Goal: Transaction & Acquisition: Book appointment/travel/reservation

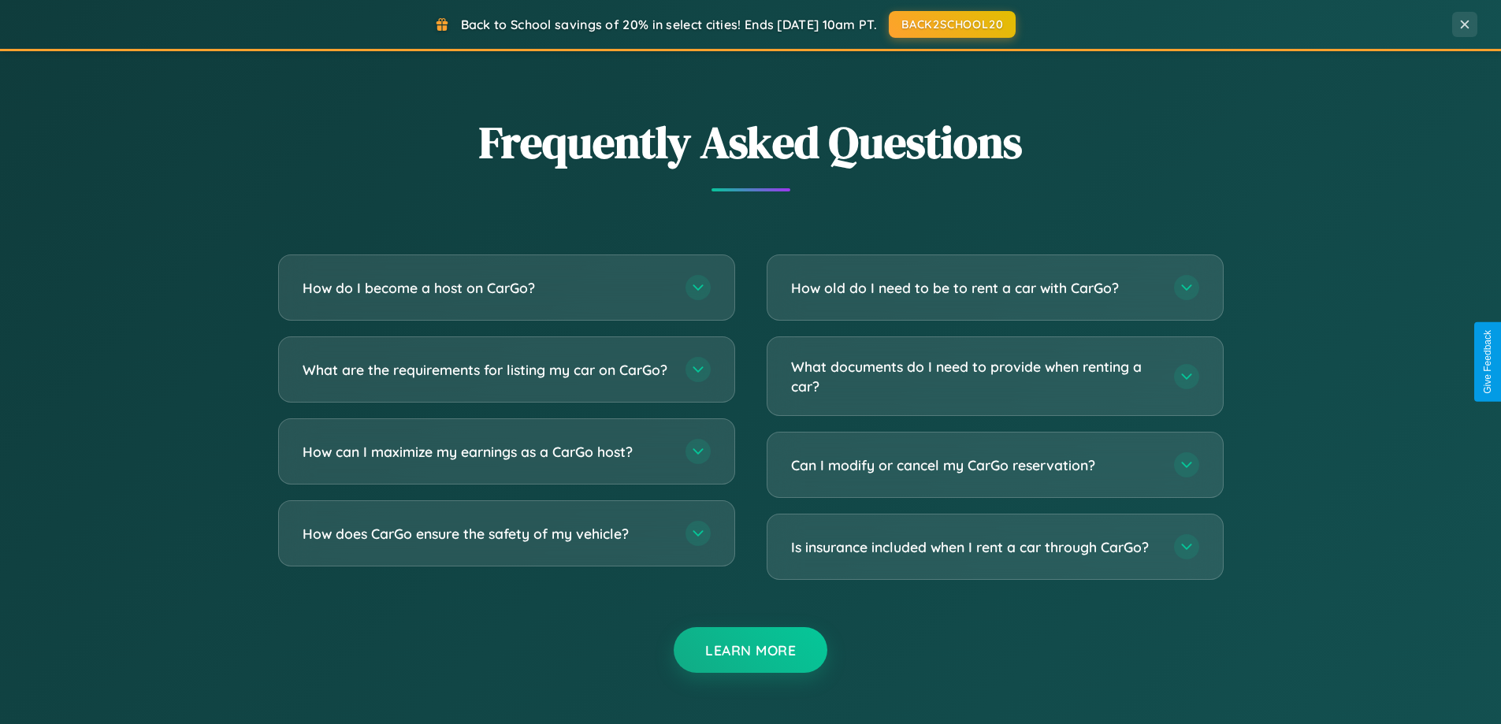
scroll to position [3031, 0]
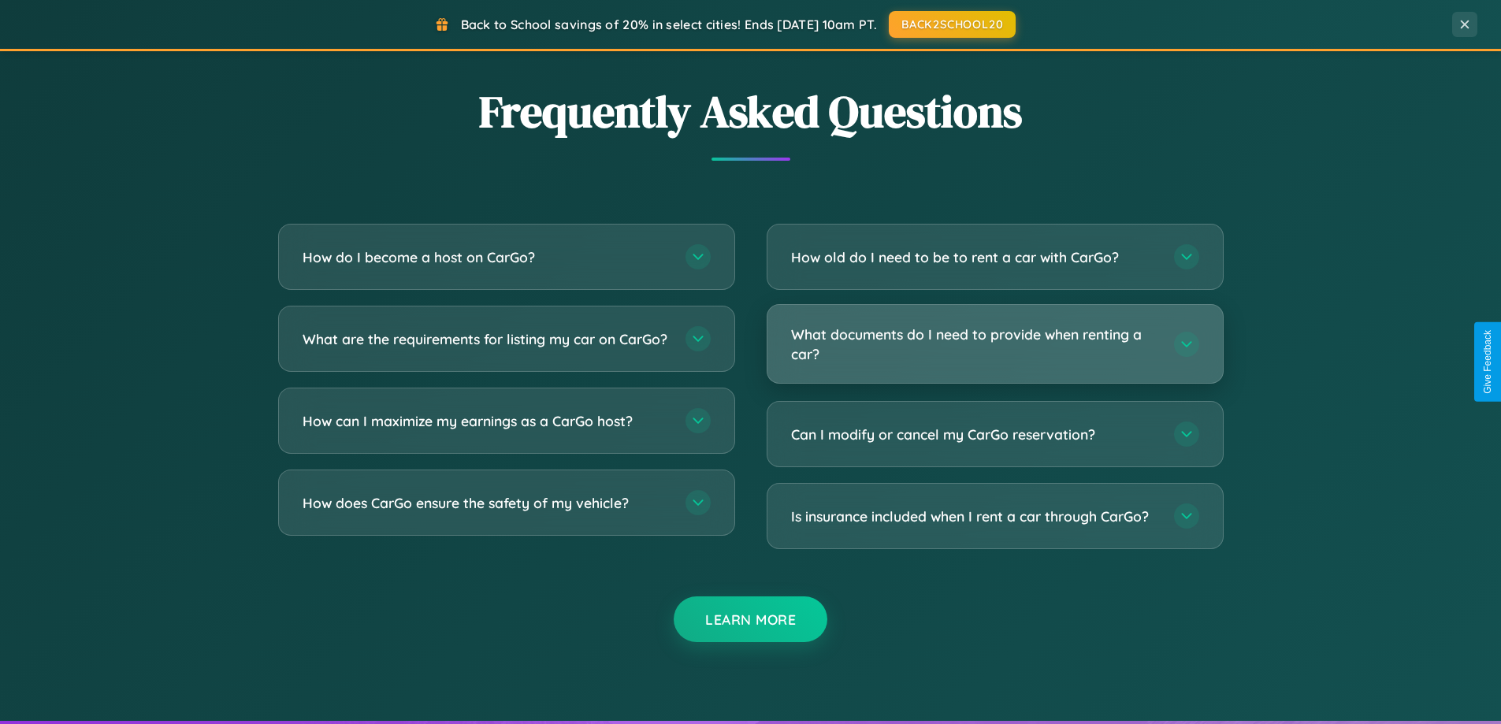
click at [994, 343] on h3 "What documents do I need to provide when renting a car?" at bounding box center [974, 344] width 367 height 39
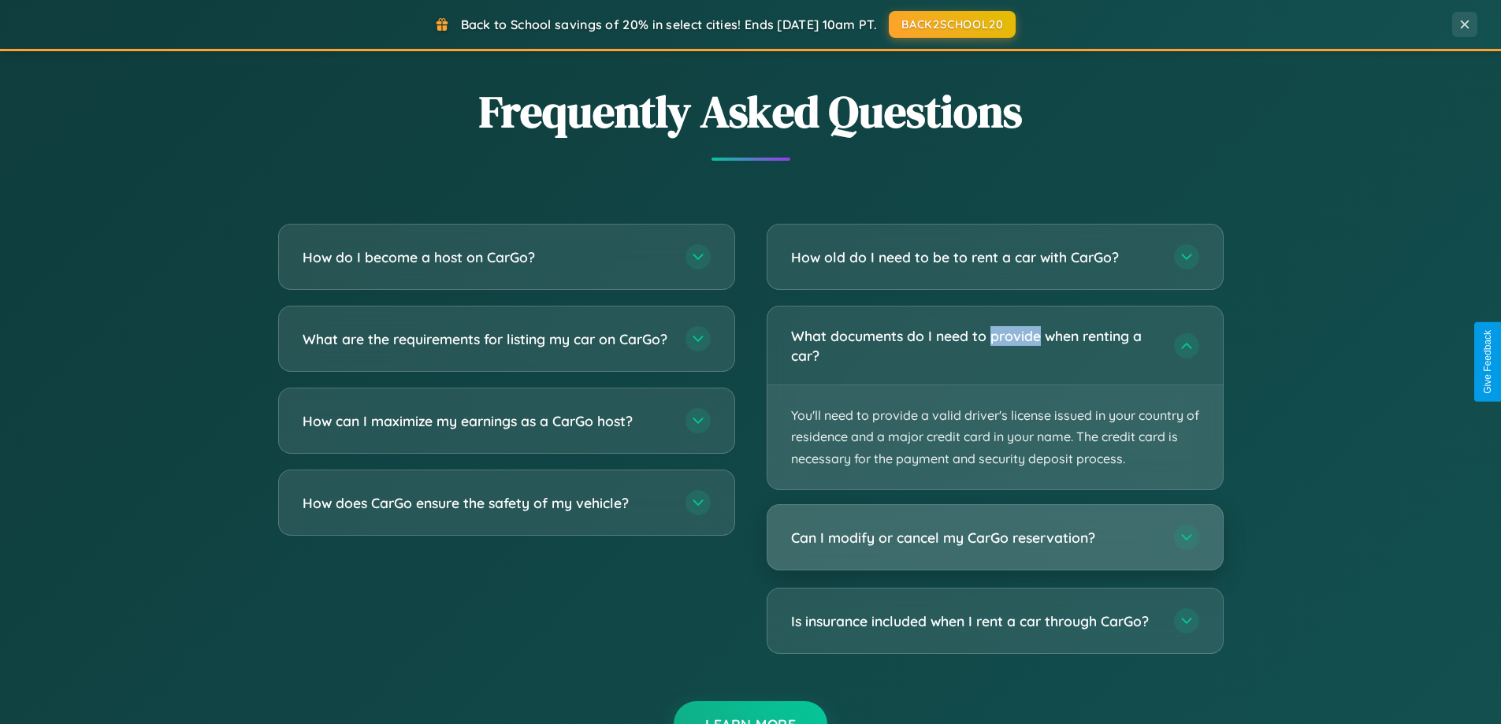
click at [994, 537] on h3 "Can I modify or cancel my CarGo reservation?" at bounding box center [974, 538] width 367 height 20
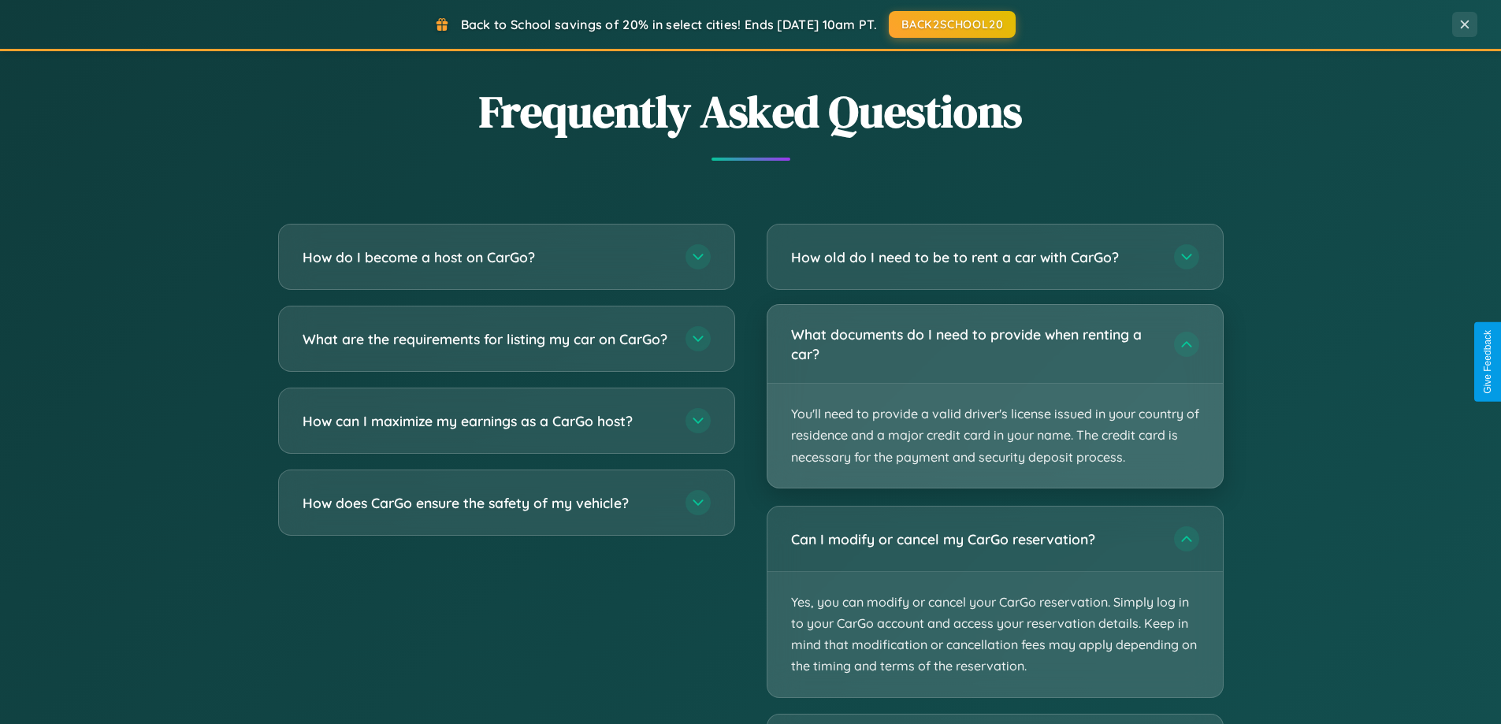
click at [994, 396] on p "You'll need to provide a valid driver's license issued in your country of resid…" at bounding box center [994, 436] width 455 height 104
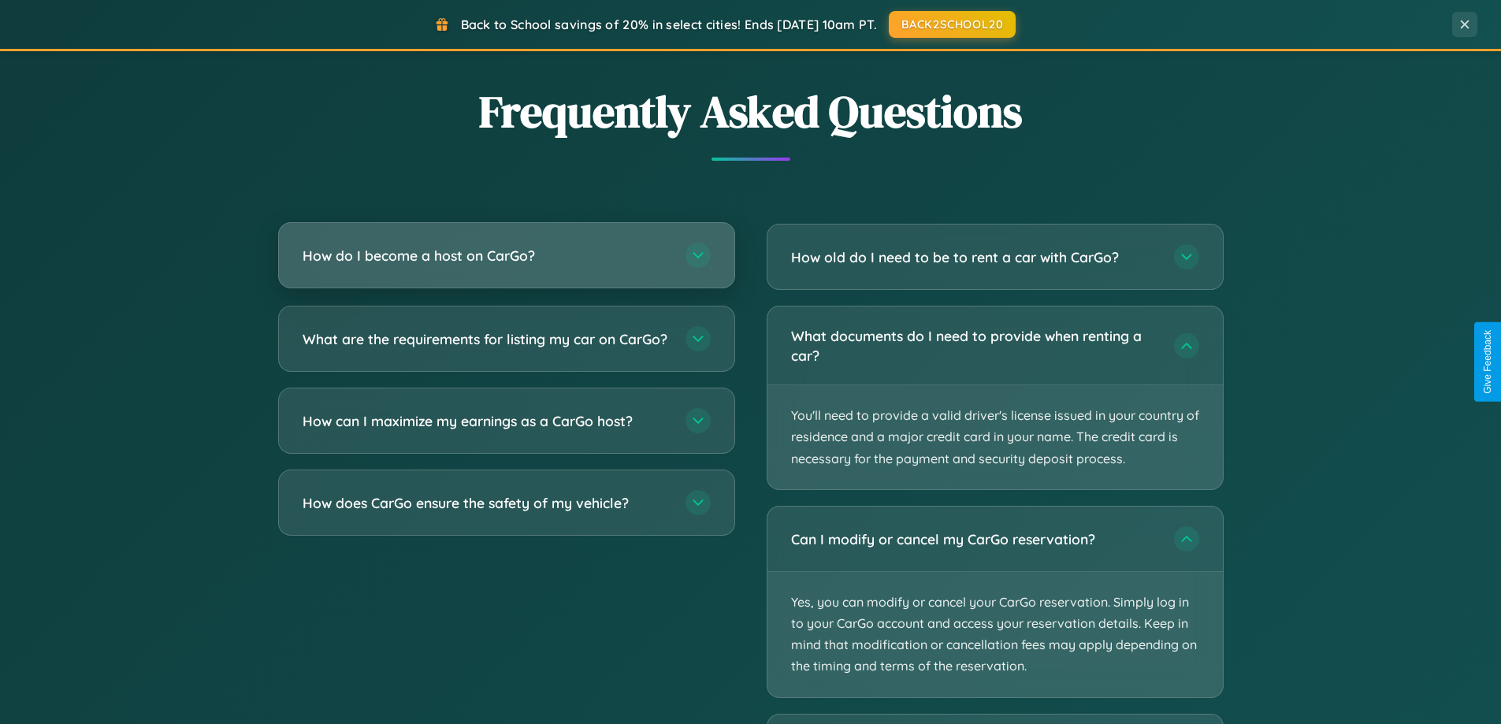
click at [506, 255] on h3 "How do I become a host on CarGo?" at bounding box center [485, 256] width 367 height 20
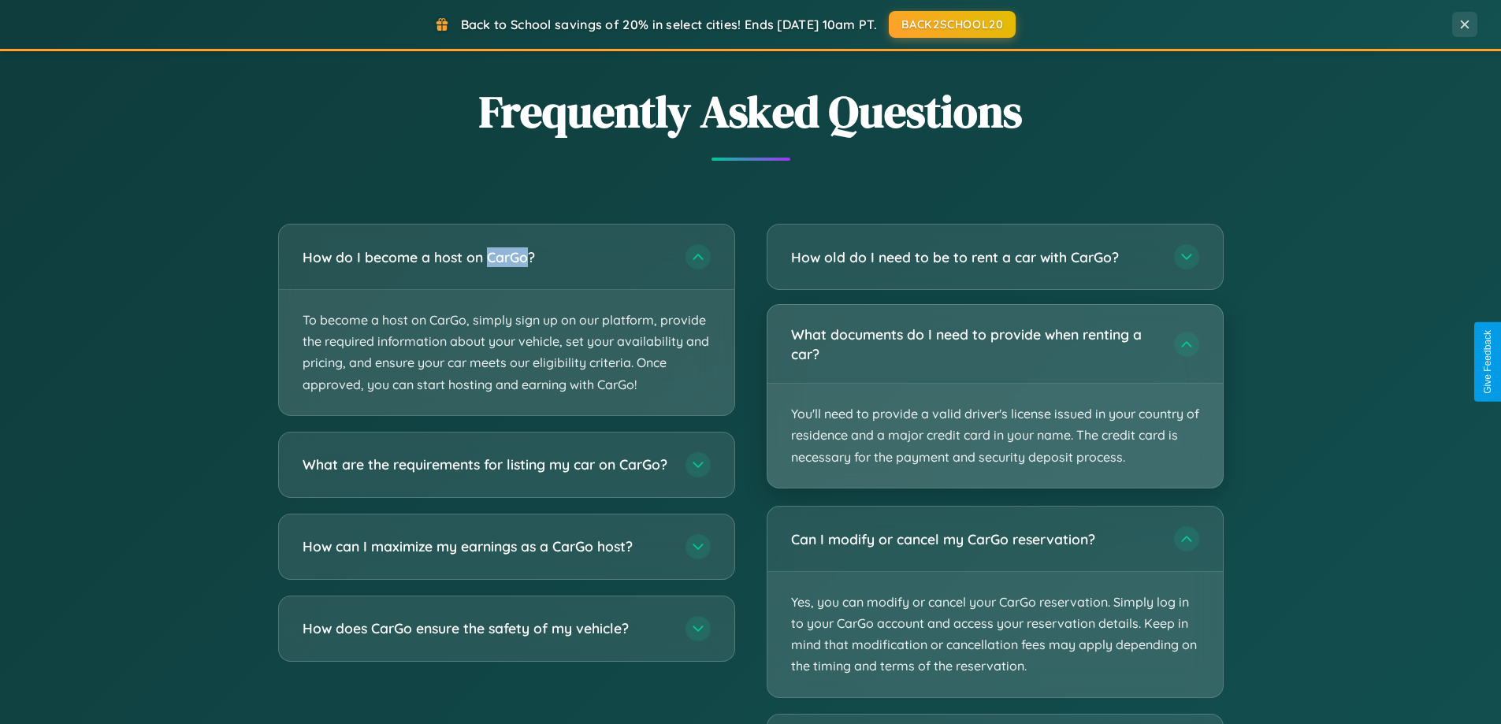
click at [994, 396] on p "You'll need to provide a valid driver's license issued in your country of resid…" at bounding box center [994, 436] width 455 height 104
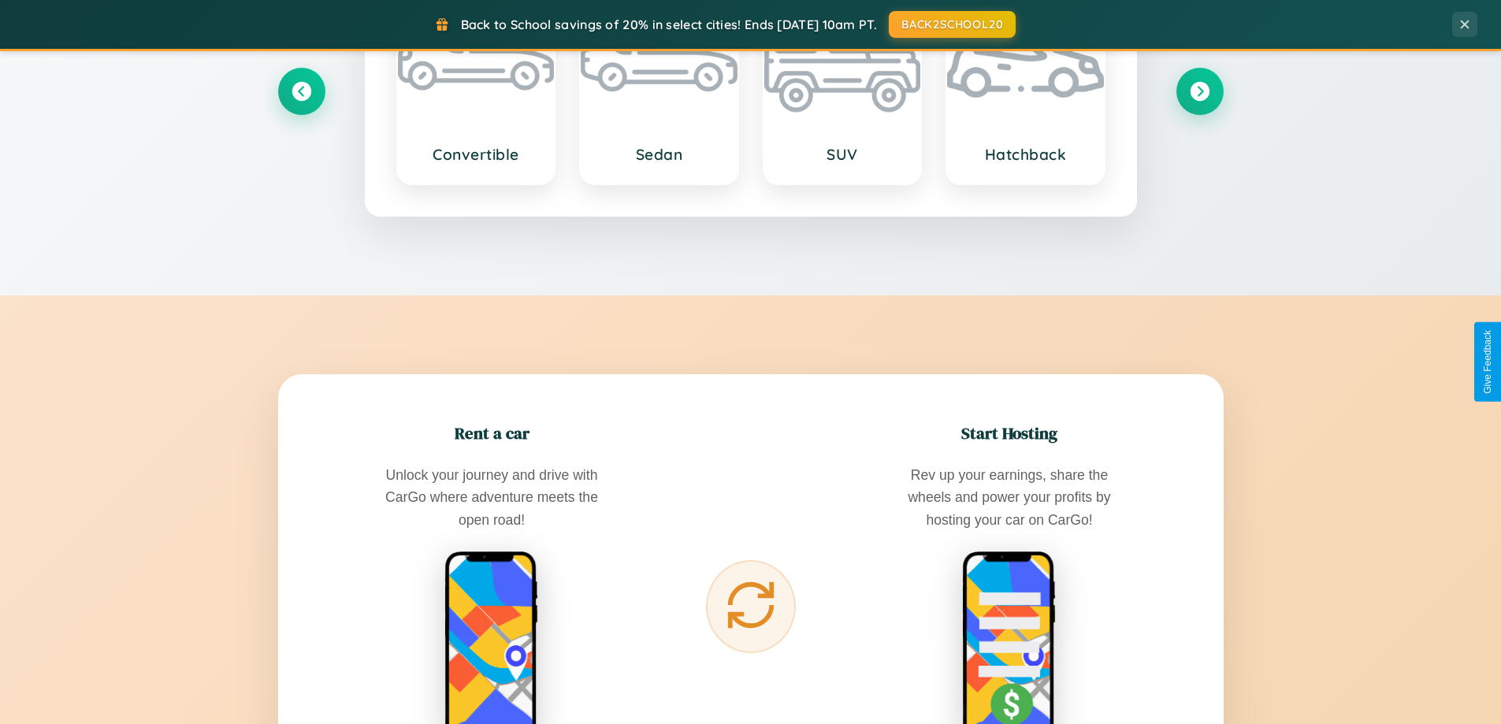
scroll to position [0, 0]
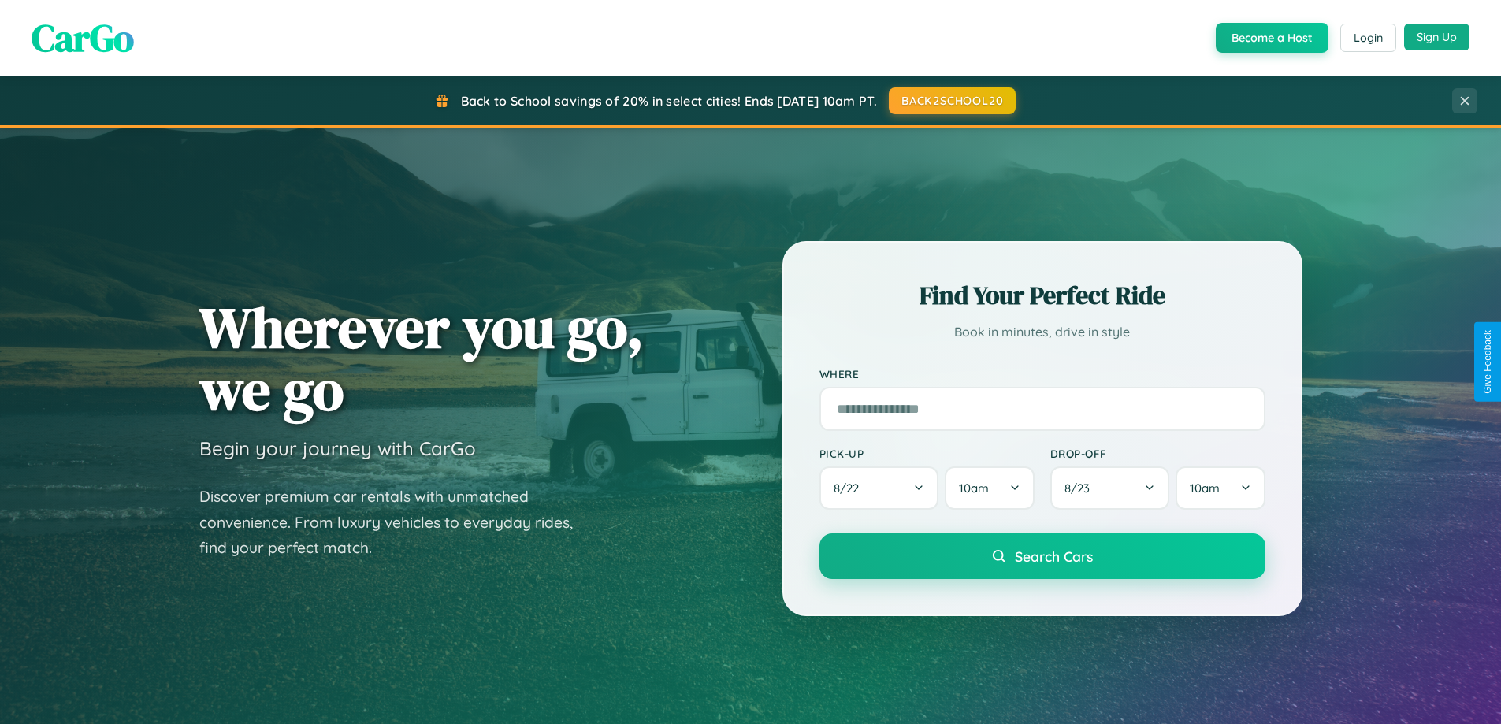
click at [1436, 37] on button "Sign Up" at bounding box center [1436, 37] width 65 height 27
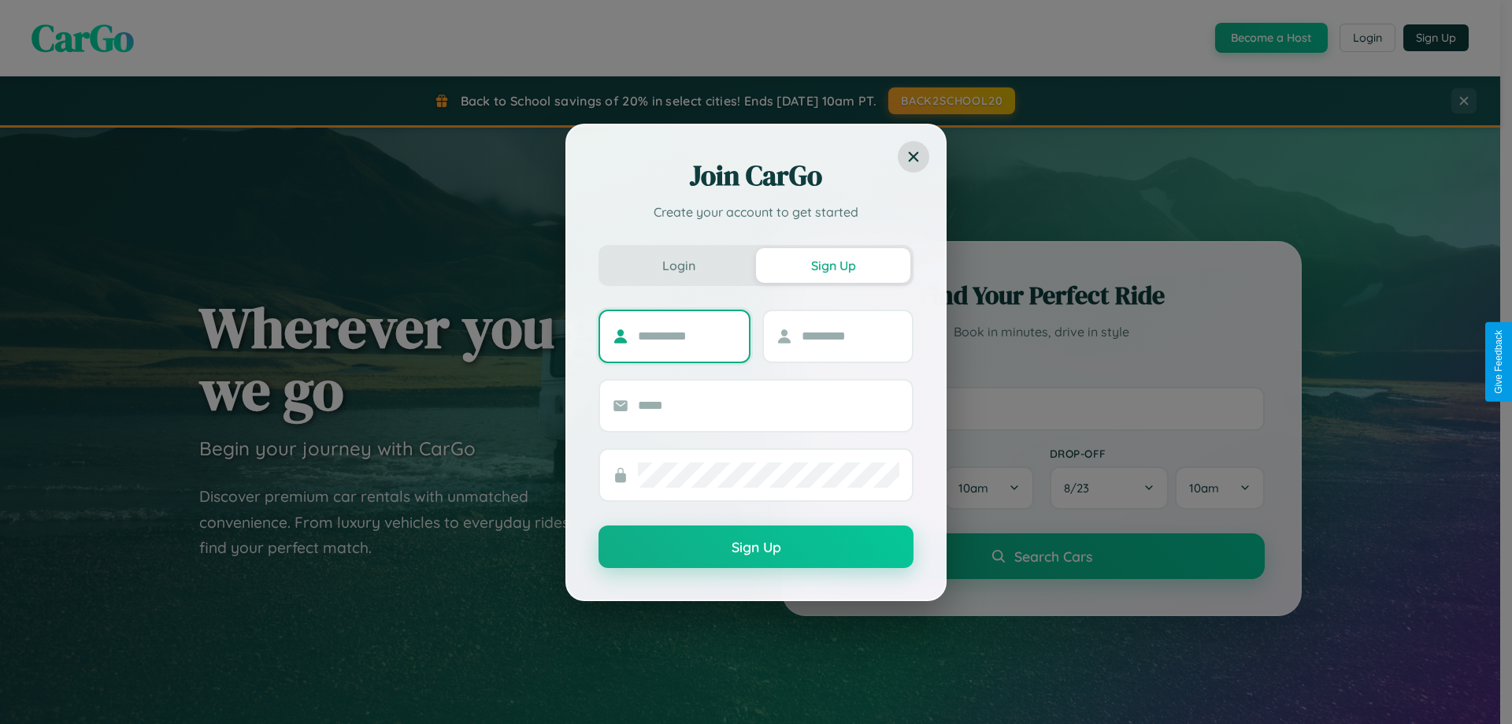
click at [687, 336] on input "text" at bounding box center [687, 336] width 98 height 25
type input "*********"
click at [850, 336] on input "text" at bounding box center [851, 336] width 98 height 25
type input "*****"
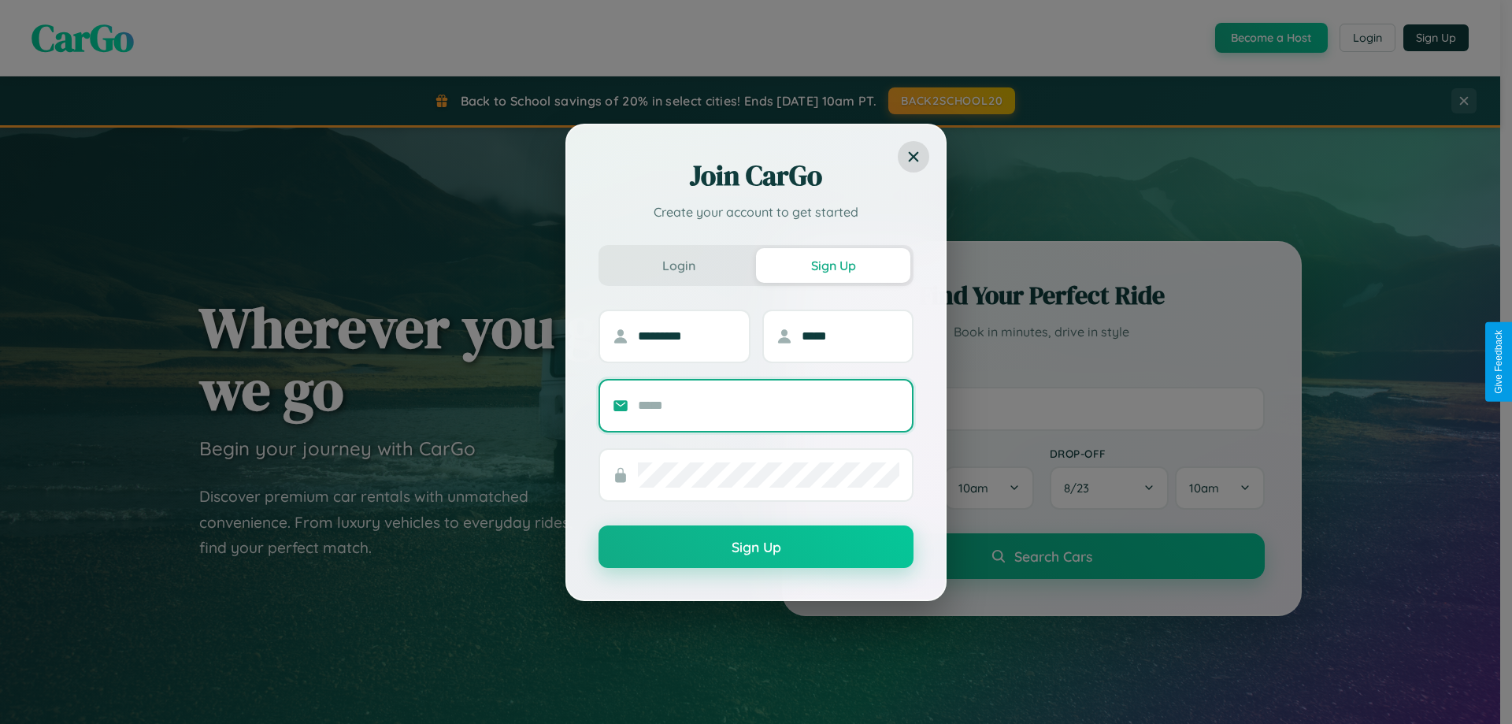
click at [769, 405] on input "text" at bounding box center [769, 405] width 262 height 25
type input "**********"
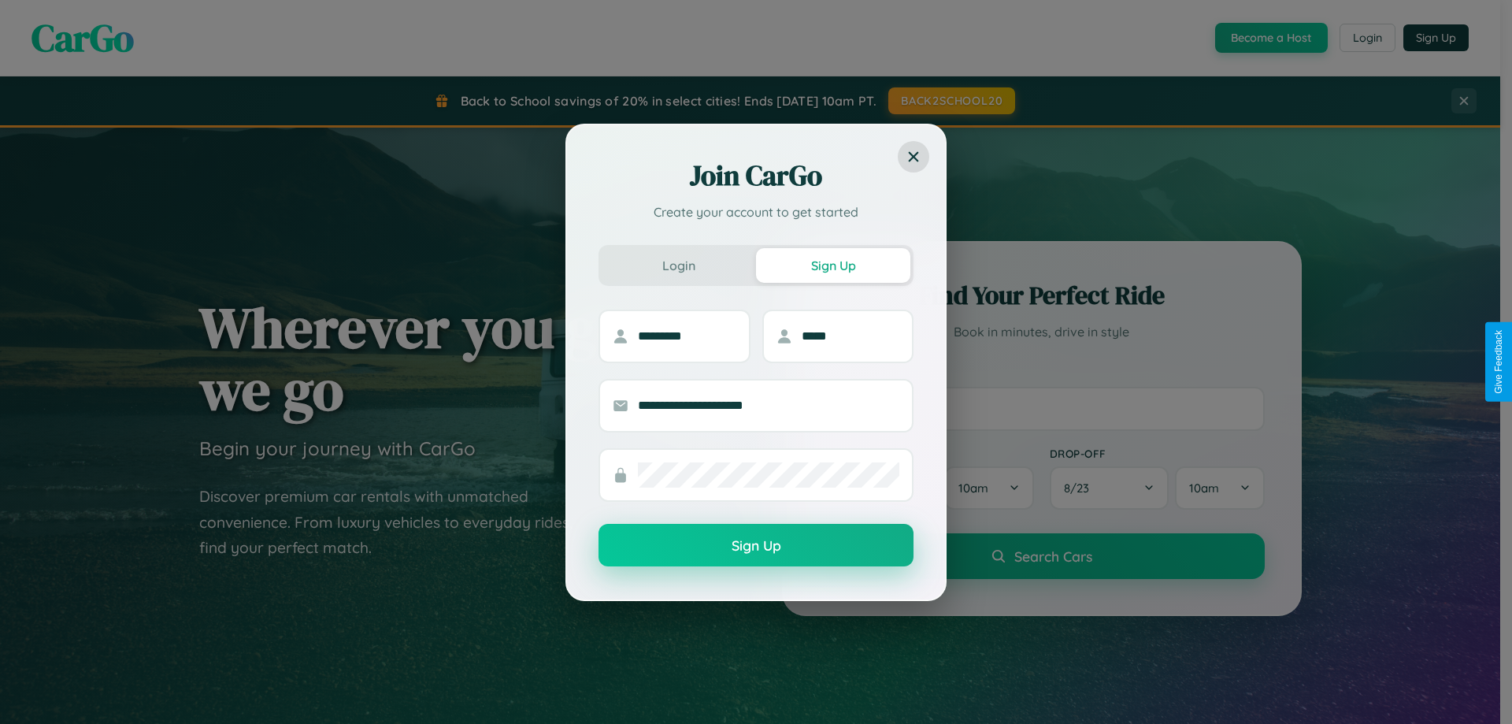
click at [756, 546] on button "Sign Up" at bounding box center [756, 545] width 315 height 43
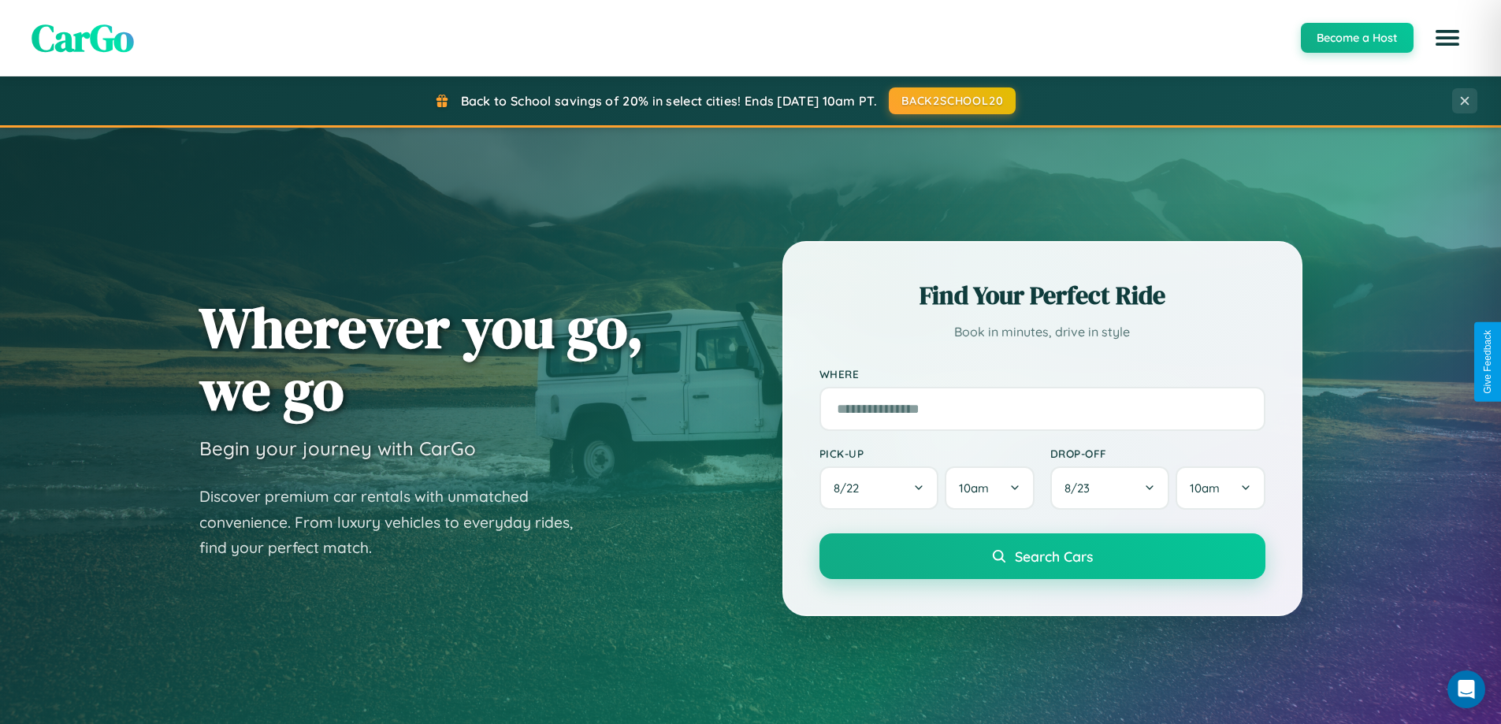
scroll to position [679, 0]
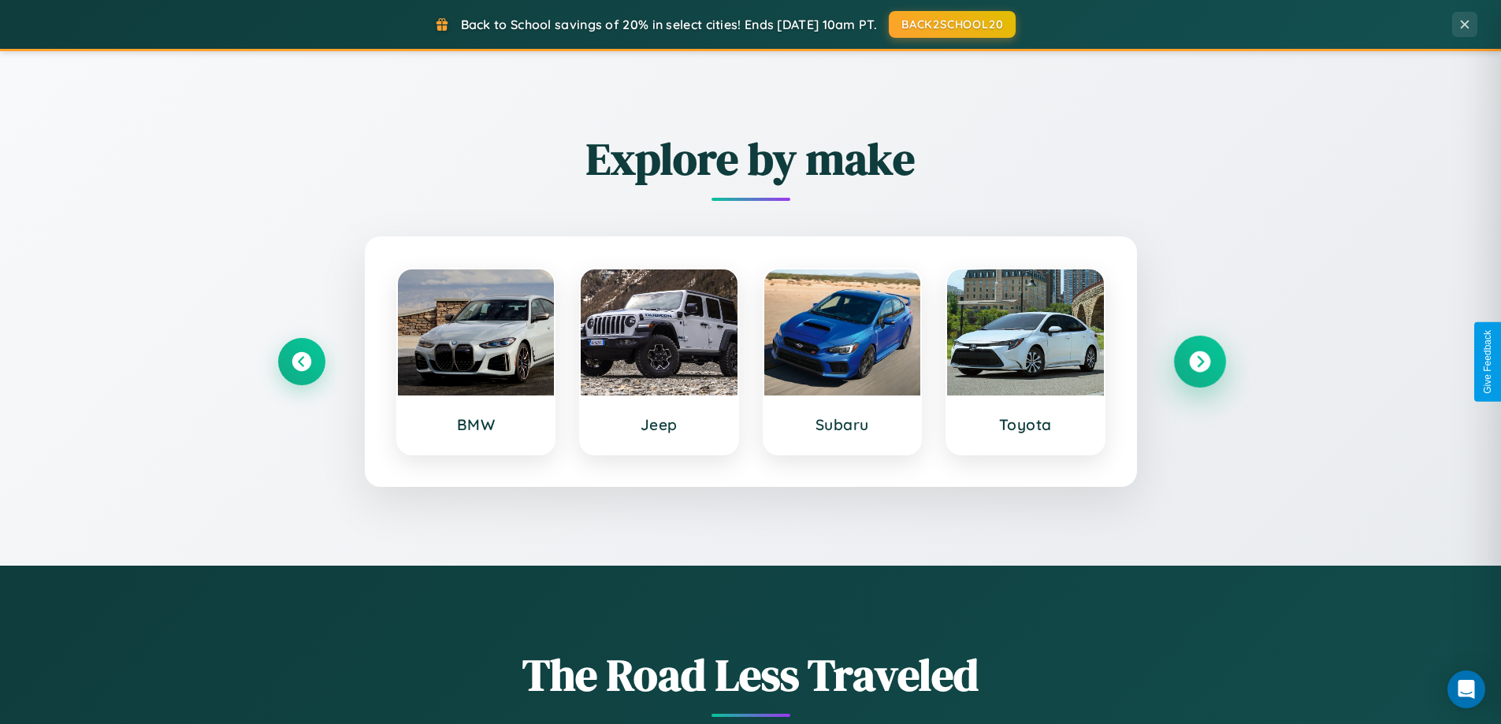
click at [1199, 362] on icon at bounding box center [1199, 361] width 21 height 21
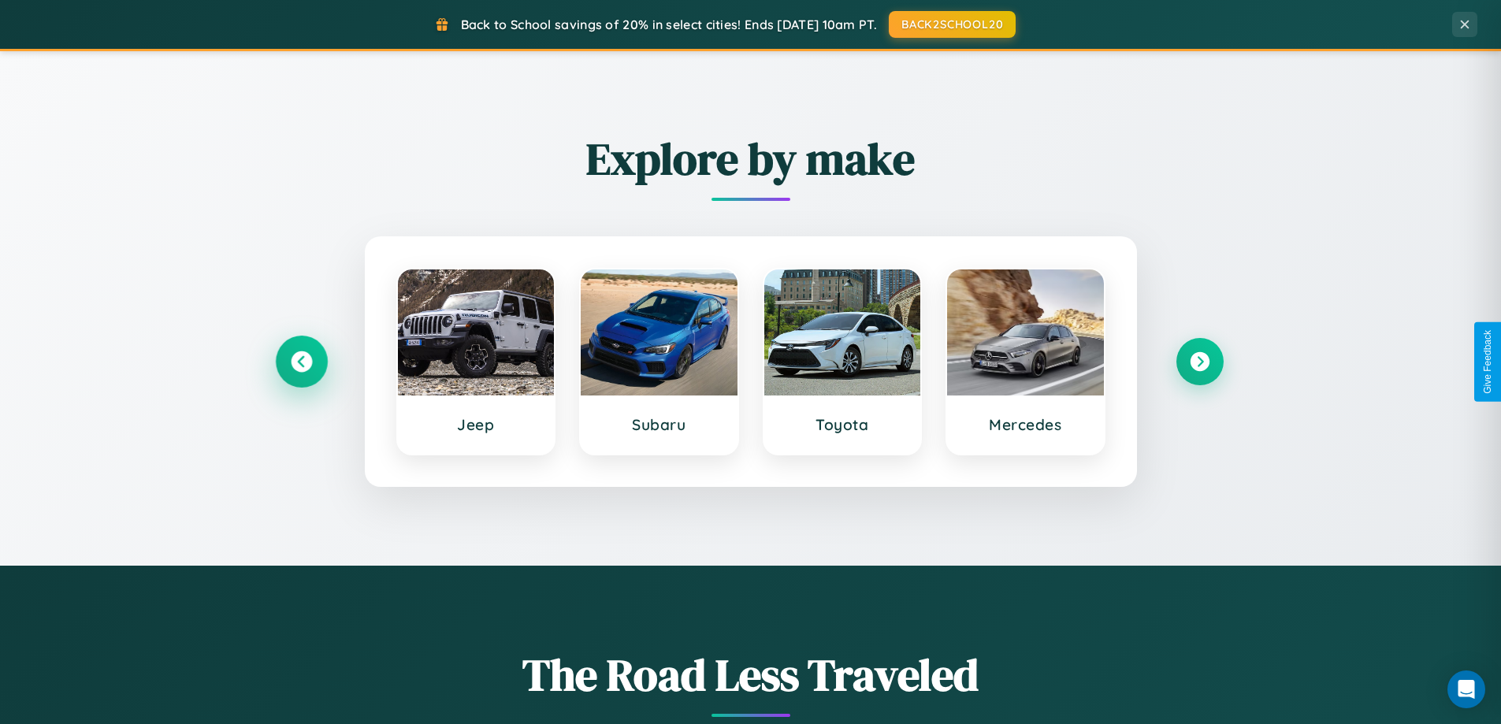
click at [301, 362] on icon at bounding box center [301, 361] width 21 height 21
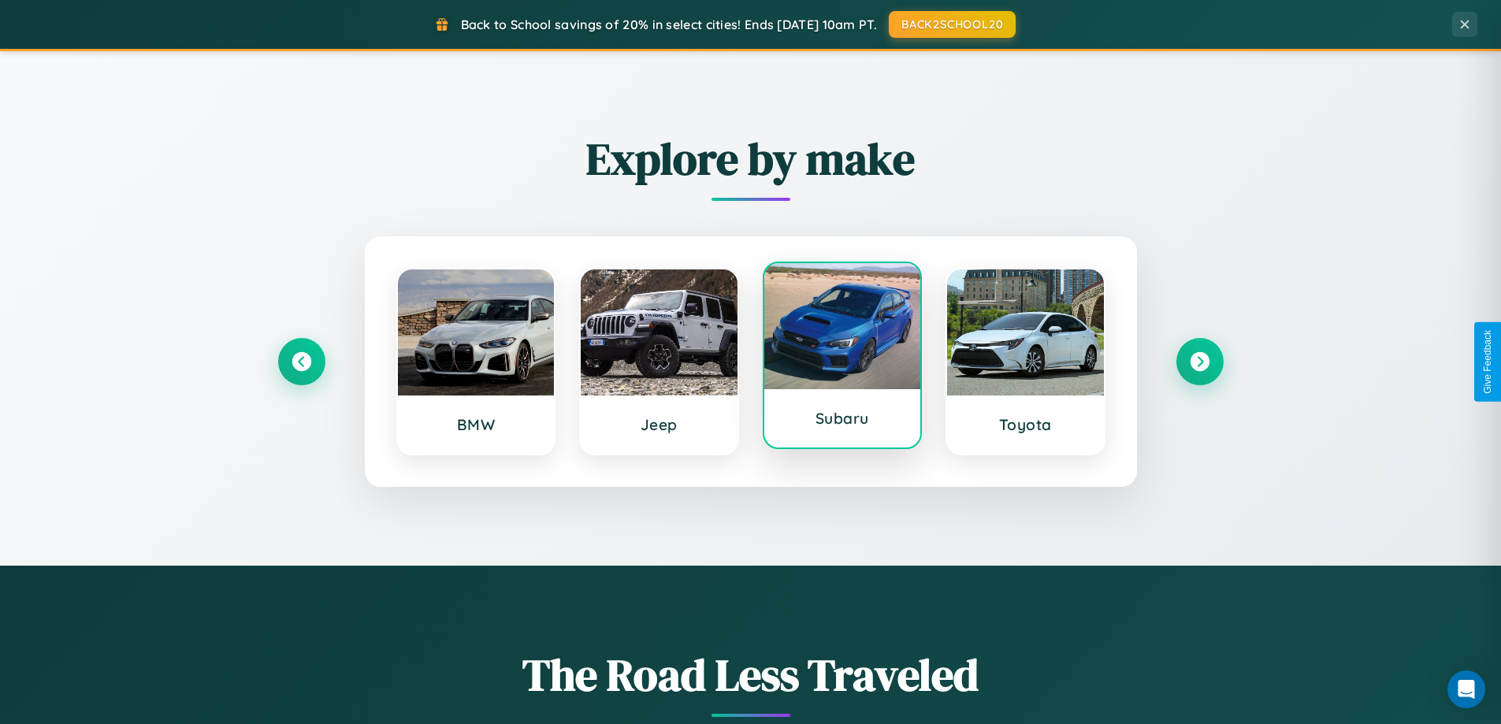
click at [841, 360] on div at bounding box center [842, 326] width 157 height 126
